Goal: Transaction & Acquisition: Purchase product/service

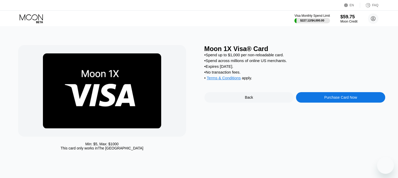
click at [315, 102] on div "Purchase Card Now" at bounding box center [340, 97] width 89 height 10
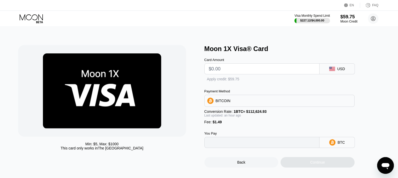
type input "0"
click at [251, 73] on input "text" at bounding box center [262, 69] width 106 height 10
type input "$9."
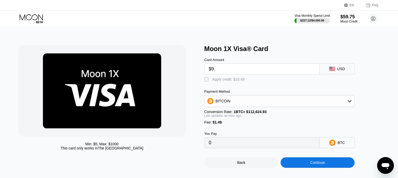
type input "0.00009315"
type input "$9.45"
type input "0.00009714"
type input "$9.4"
type input "0.00009670"
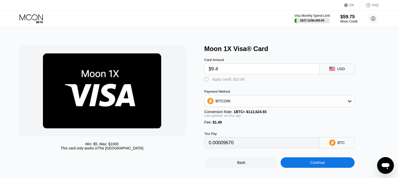
type input "$9.42"
type input "0.00009768"
type input "$9.42"
click at [241, 81] on div "Apply credit: $10.91" at bounding box center [228, 79] width 32 height 4
type input "0"
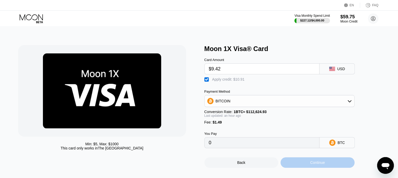
click at [309, 164] on div "Continue" at bounding box center [317, 162] width 74 height 10
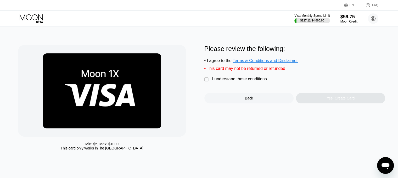
click at [235, 90] on div "Please review the following: • I agree to the Terms & Conditions and Disclaimer…" at bounding box center [294, 74] width 181 height 58
click at [239, 81] on div "I understand these conditions" at bounding box center [239, 79] width 55 height 5
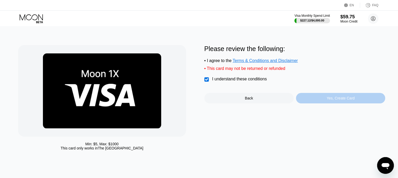
click at [323, 103] on div "Yes, Create Card" at bounding box center [340, 98] width 89 height 10
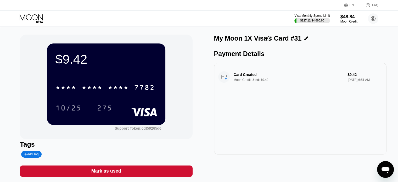
click at [134, 95] on div "* * * * * * * * * * * * 7782" at bounding box center [105, 86] width 101 height 18
click at [133, 90] on div "* * * * * * * * * * * * 7782" at bounding box center [105, 87] width 106 height 13
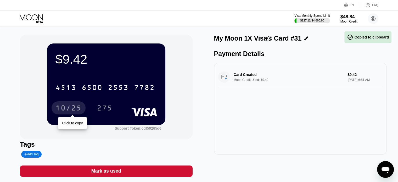
click at [69, 109] on div "10/25" at bounding box center [68, 108] width 26 height 8
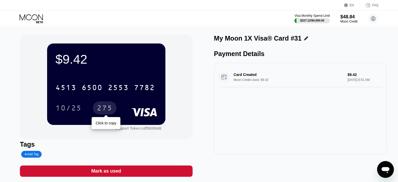
click at [111, 104] on div "275" at bounding box center [105, 107] width 24 height 13
drag, startPoint x: 39, startPoint y: 17, endPoint x: 23, endPoint y: 0, distance: 23.5
click at [39, 17] on icon at bounding box center [32, 18] width 24 height 9
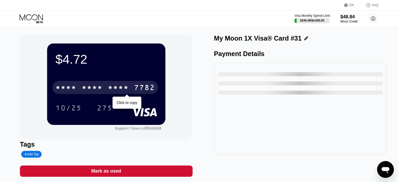
click at [82, 91] on div "* * * *" at bounding box center [92, 88] width 21 height 8
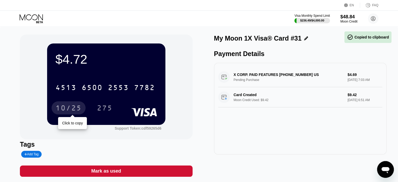
click at [69, 105] on div "10/25" at bounding box center [68, 108] width 26 height 8
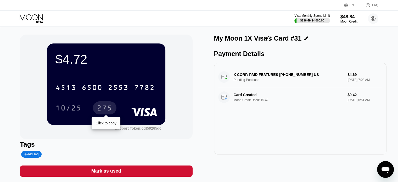
click at [107, 106] on div "275" at bounding box center [105, 108] width 16 height 8
click at [37, 16] on icon at bounding box center [32, 18] width 24 height 9
